Goal: Information Seeking & Learning: Learn about a topic

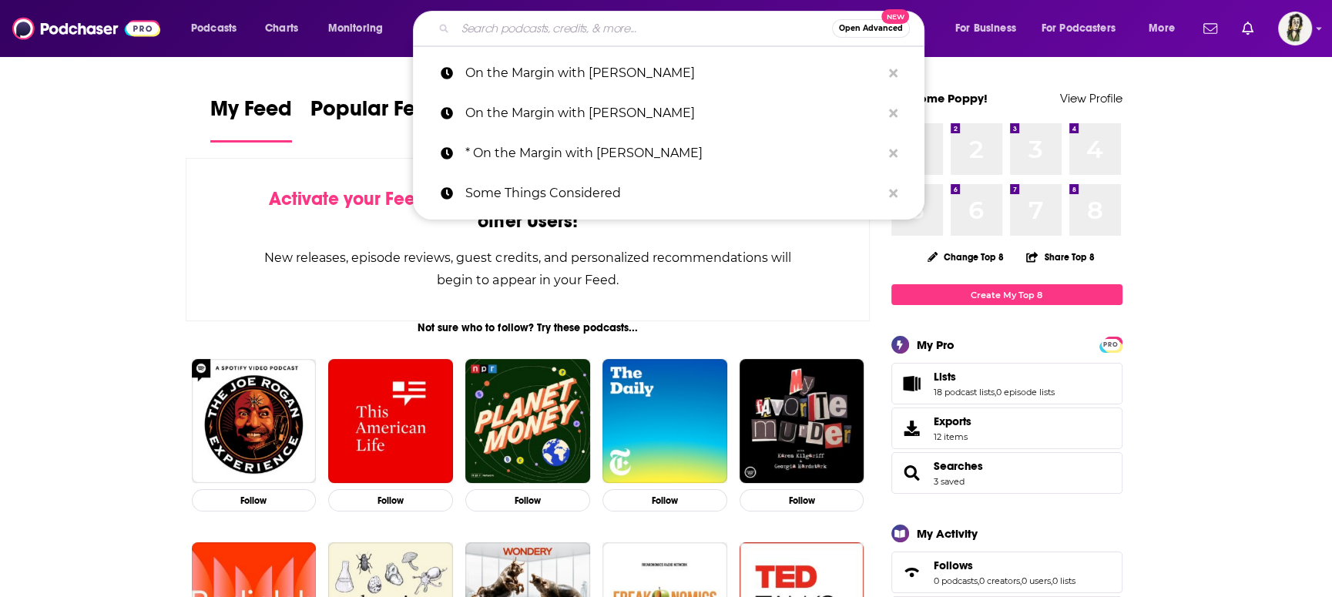
click at [534, 29] on input "Search podcasts, credits, & more..." at bounding box center [643, 28] width 377 height 25
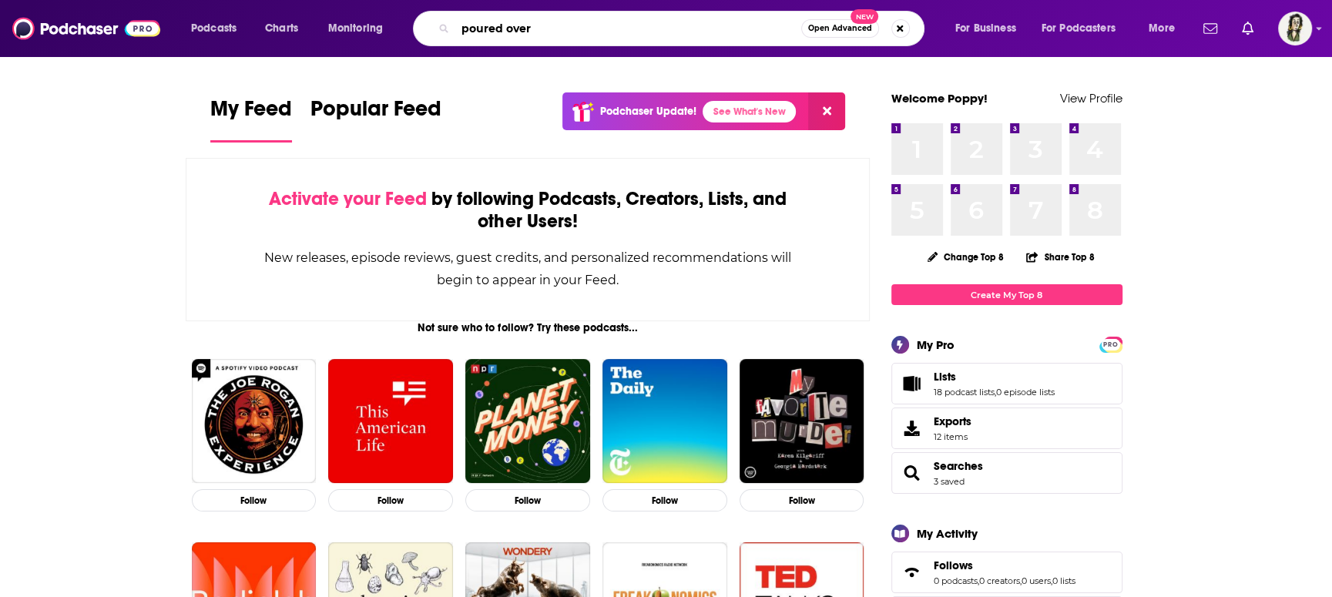
type input "poured over"
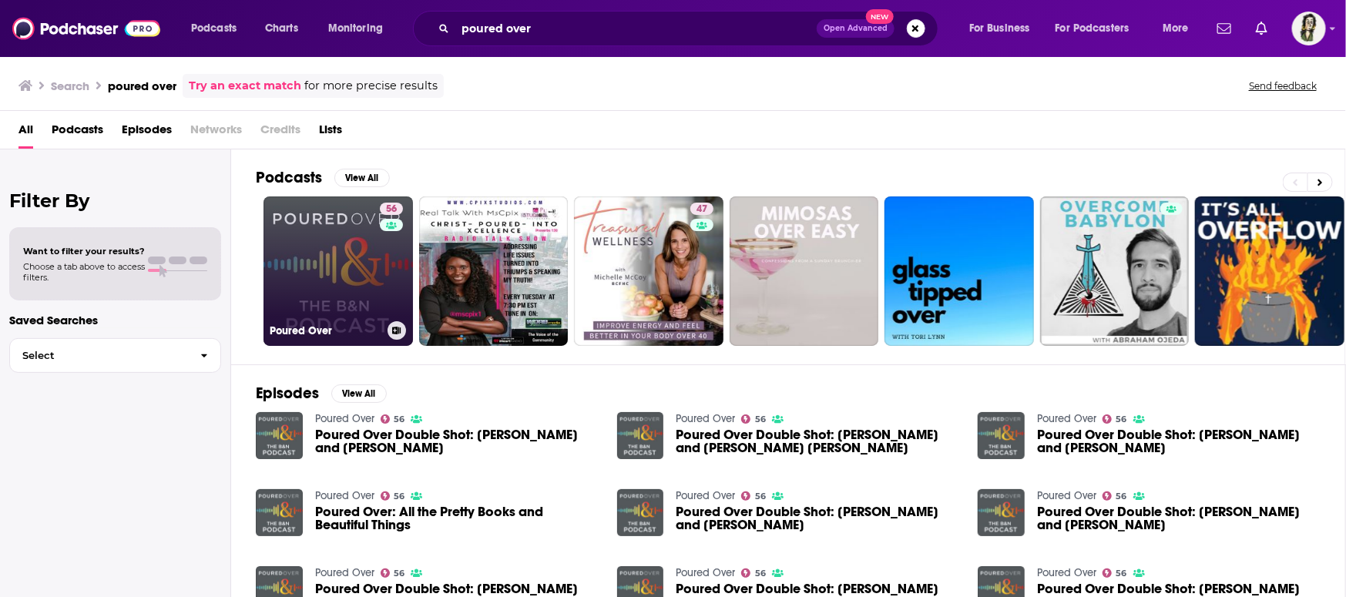
click at [345, 284] on link "56 Poured Over" at bounding box center [338, 270] width 149 height 149
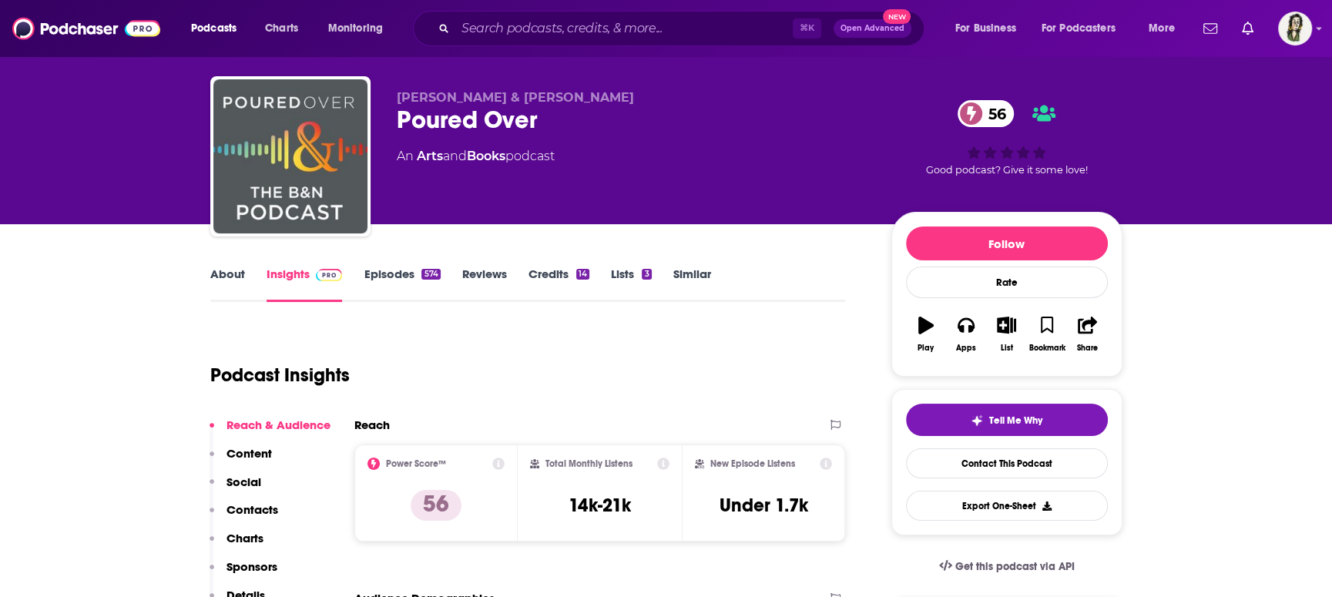
scroll to position [34, 0]
